Goal: Information Seeking & Learning: Learn about a topic

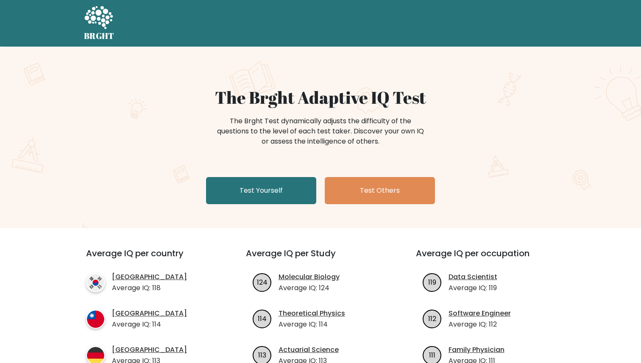
click at [170, 173] on div "The Brght Adaptive IQ Test The Brght Test dynamically adjusts the difficulty of…" at bounding box center [321, 147] width 424 height 120
click at [478, 86] on div "The Brght Adaptive IQ Test The Brght Test dynamically adjusts the difficulty of…" at bounding box center [320, 137] width 641 height 181
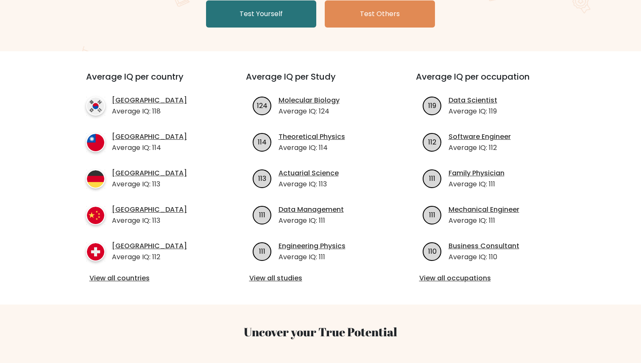
scroll to position [177, 0]
click at [136, 275] on link "View all countries" at bounding box center [150, 278] width 123 height 10
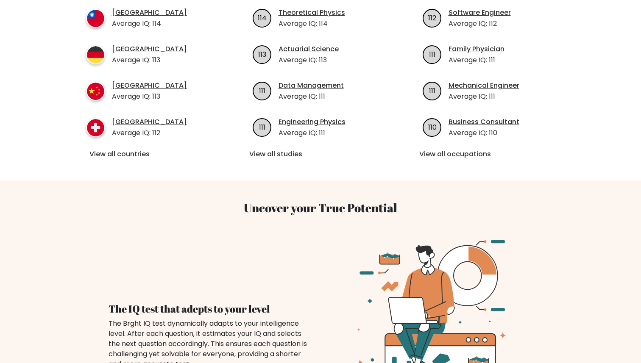
scroll to position [153, 0]
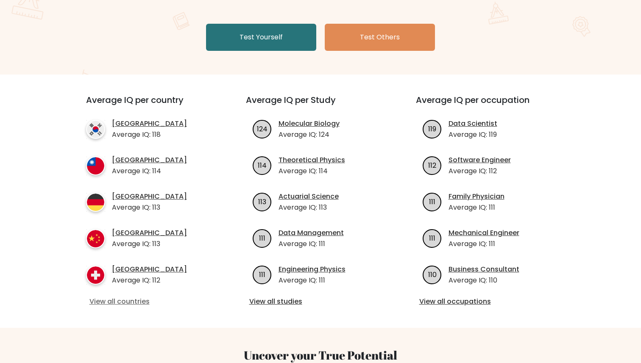
click at [126, 307] on link "View all countries" at bounding box center [150, 302] width 123 height 10
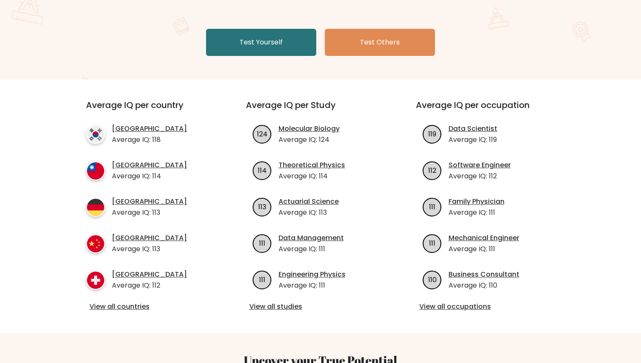
scroll to position [0, 0]
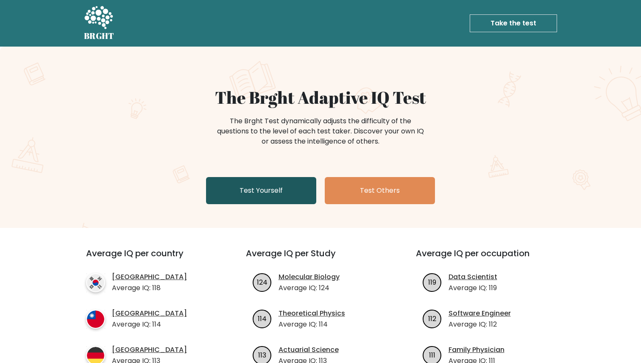
click at [273, 191] on link "Test Yourself" at bounding box center [261, 190] width 110 height 27
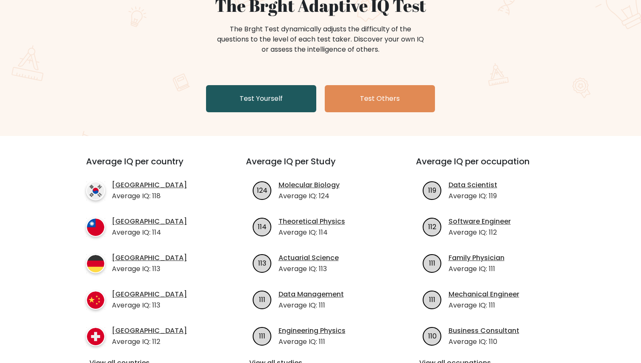
scroll to position [118, 0]
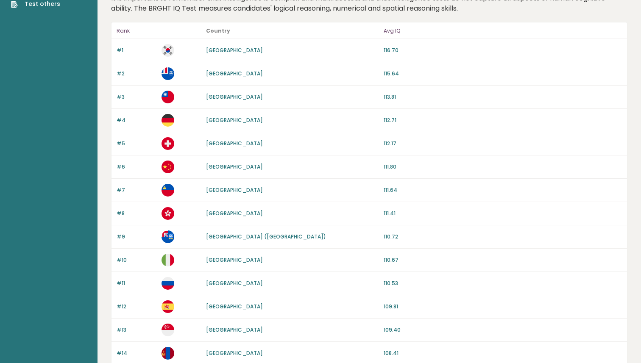
scroll to position [106, 0]
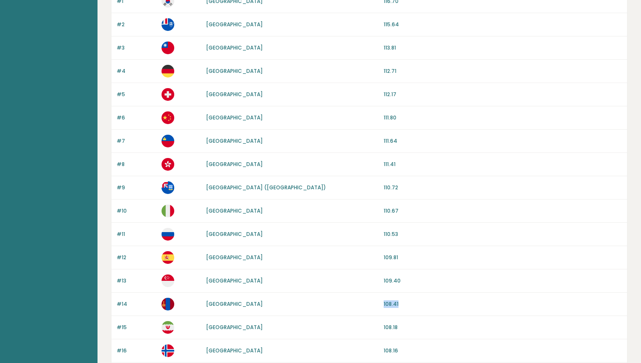
drag, startPoint x: 381, startPoint y: 303, endPoint x: 411, endPoint y: 303, distance: 30.1
click at [411, 303] on div "#14 [GEOGRAPHIC_DATA] 108.41" at bounding box center [369, 304] width 516 height 23
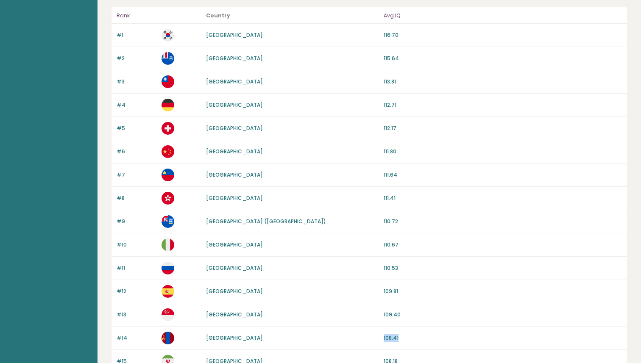
scroll to position [0, 0]
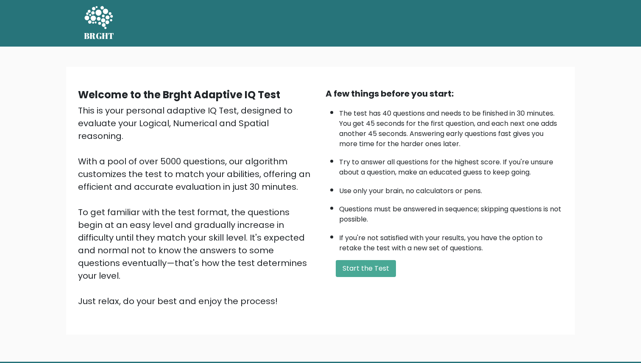
scroll to position [25, 0]
